Goal: Task Accomplishment & Management: Manage account settings

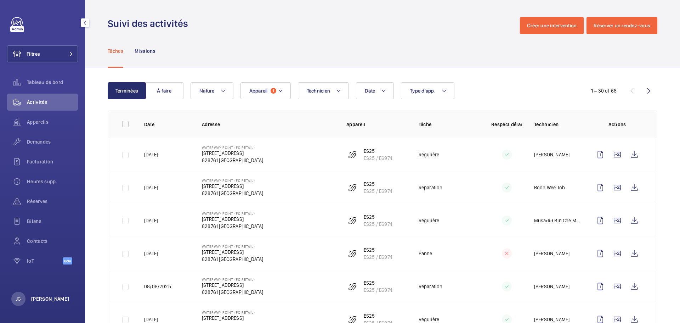
click at [37, 299] on p "[PERSON_NAME]" at bounding box center [50, 298] width 38 height 7
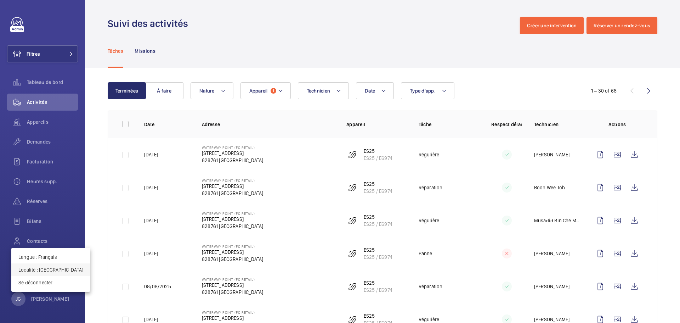
click at [47, 266] on p "Localité : [GEOGRAPHIC_DATA]" at bounding box center [50, 269] width 65 height 7
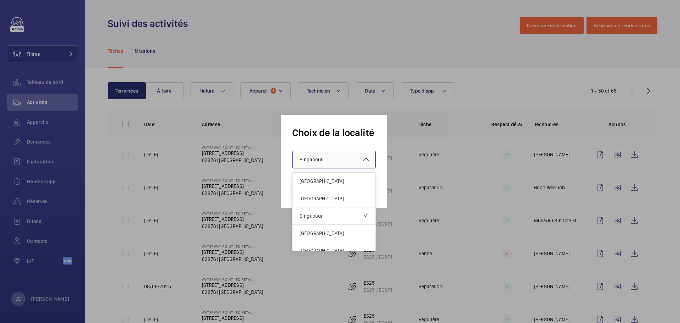
click at [343, 162] on div at bounding box center [334, 159] width 83 height 17
click at [325, 202] on div "[GEOGRAPHIC_DATA]" at bounding box center [334, 198] width 83 height 17
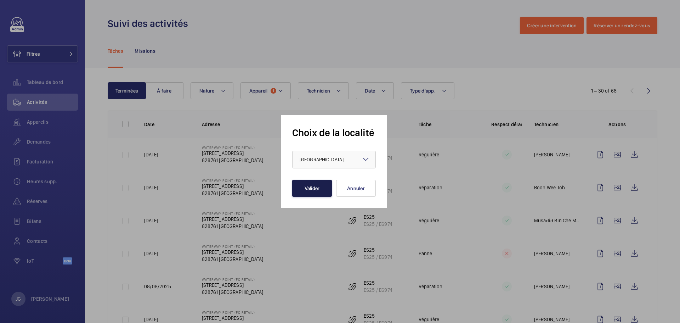
click at [315, 187] on button "Valider" at bounding box center [312, 188] width 40 height 17
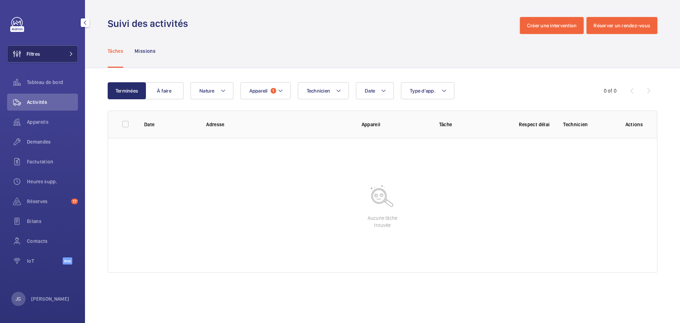
click at [46, 52] on button "Filtres" at bounding box center [42, 53] width 71 height 17
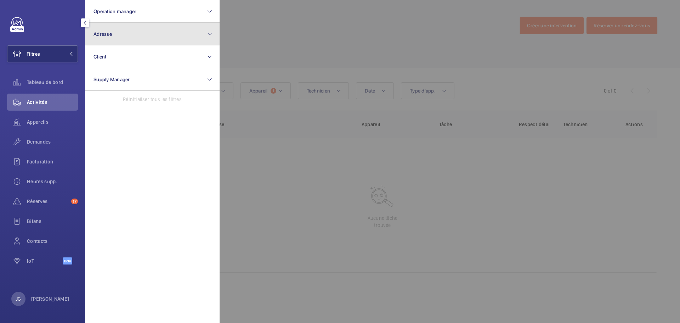
click at [130, 38] on button "Adresse" at bounding box center [152, 34] width 135 height 23
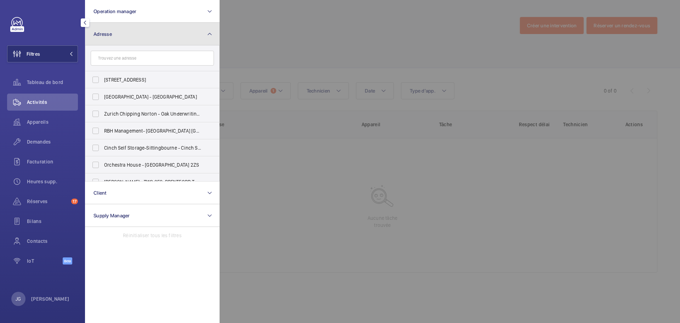
click at [132, 38] on button "Adresse" at bounding box center [152, 34] width 135 height 23
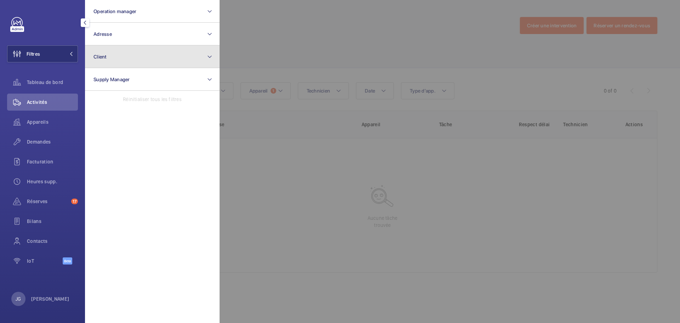
click at [136, 57] on button "Client" at bounding box center [152, 56] width 135 height 23
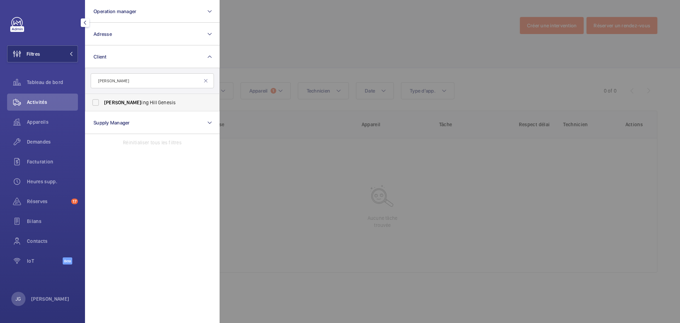
type input "nott"
click at [116, 108] on label "Nott ing Hill Genesis" at bounding box center [146, 102] width 123 height 17
click at [103, 108] on input "Nott ing Hill Genesis" at bounding box center [96, 102] width 14 height 14
checkbox input "true"
click at [26, 218] on wm-front-icon-button at bounding box center [17, 221] width 20 height 17
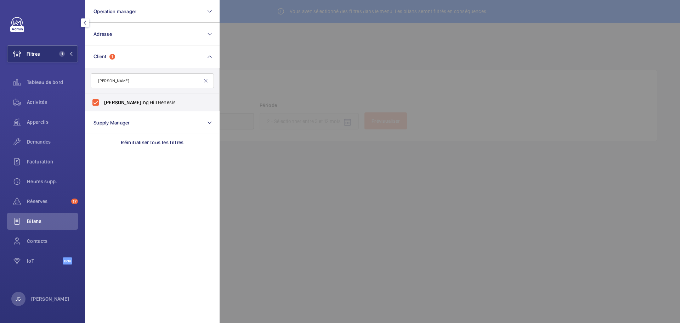
click at [274, 199] on div at bounding box center [560, 161] width 680 height 323
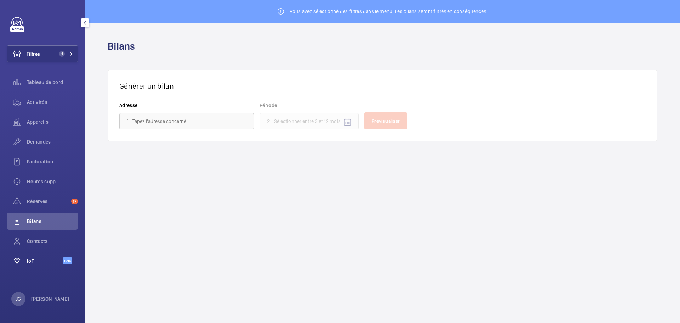
click at [31, 263] on span "IoT" at bounding box center [45, 260] width 36 height 7
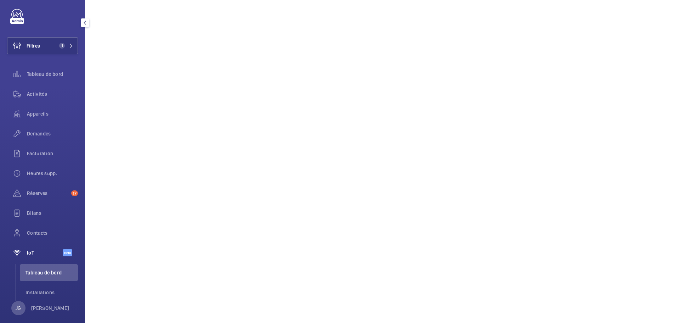
scroll to position [17, 0]
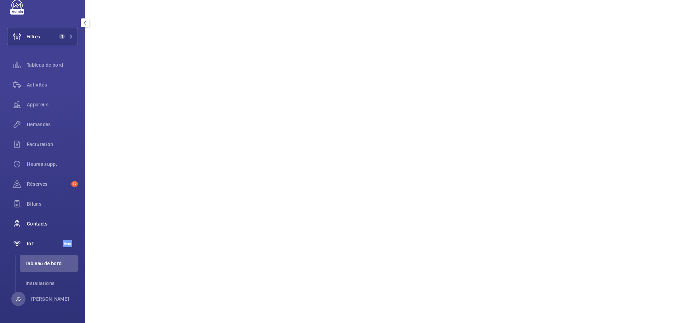
click at [45, 221] on span "Contacts" at bounding box center [52, 223] width 51 height 7
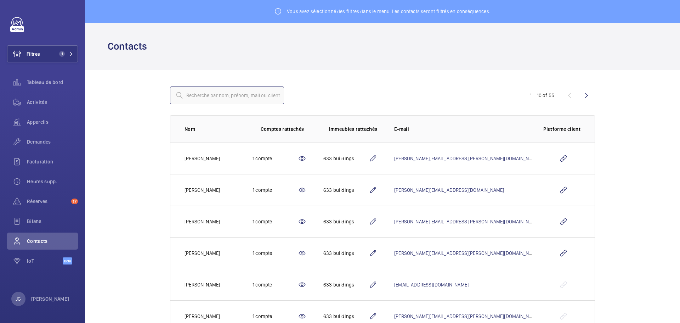
click at [202, 98] on input "text" at bounding box center [227, 95] width 114 height 18
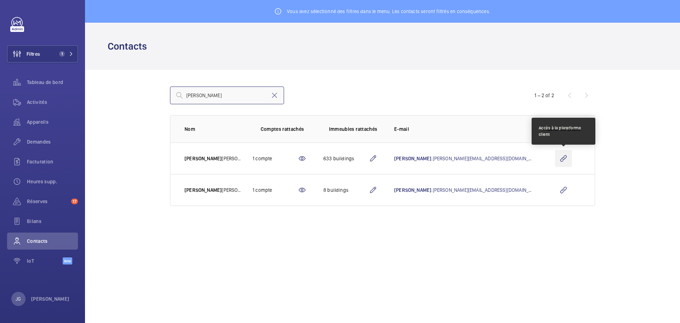
type input "alice"
click at [567, 159] on wm-front-icon-button at bounding box center [563, 158] width 17 height 17
